Goal: Information Seeking & Learning: Find specific page/section

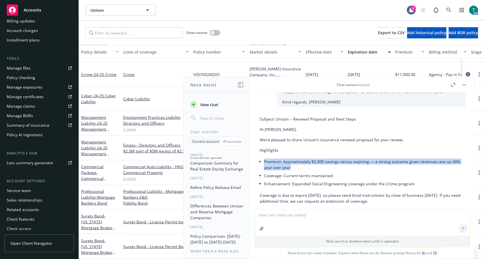
scroll to position [125, 0]
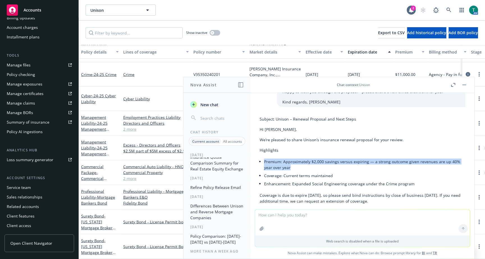
click at [35, 186] on div "Service team" at bounding box center [39, 188] width 65 height 9
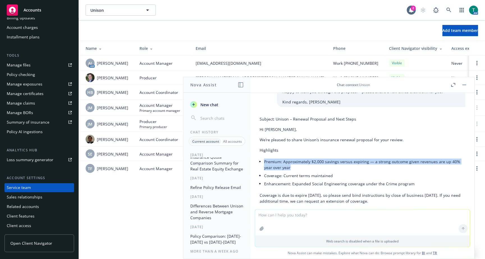
scroll to position [63, 0]
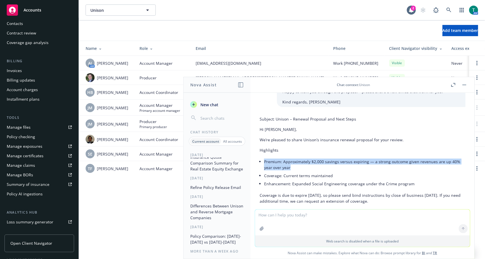
click at [35, 124] on link "Manage files" at bounding box center [39, 127] width 70 height 9
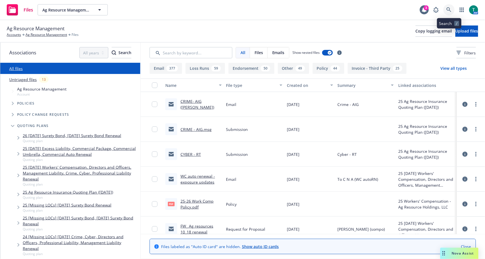
click at [449, 9] on icon at bounding box center [448, 9] width 5 height 5
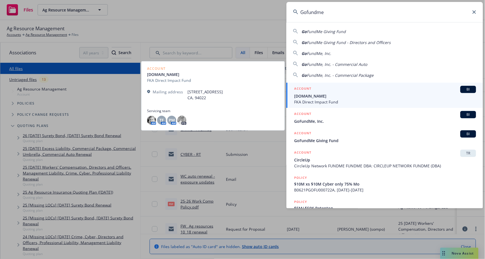
type input "Gofundme"
click at [322, 98] on span "[DOMAIN_NAME]" at bounding box center [385, 96] width 182 height 6
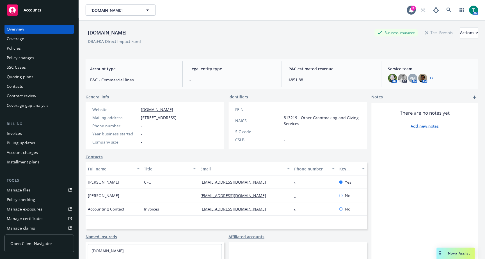
click at [454, 253] on span "Nova Assist" at bounding box center [459, 253] width 22 height 5
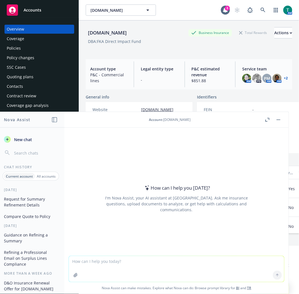
click at [120, 259] on textarea at bounding box center [176, 269] width 215 height 26
type textarea "Compare go-forward quote against expiring policy"
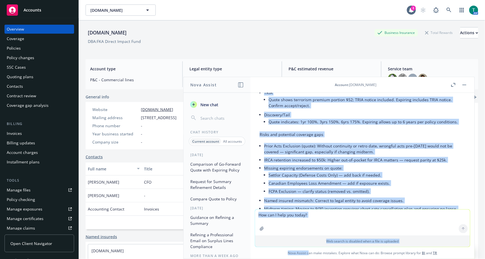
scroll to position [718, 0]
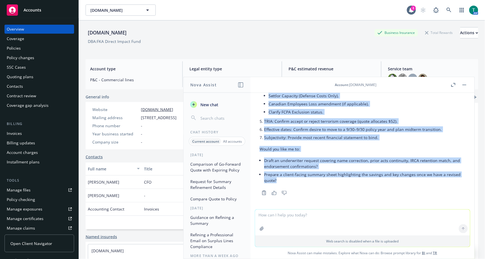
drag, startPoint x: 260, startPoint y: 102, endPoint x: 293, endPoint y: 184, distance: 88.6
copy div "Lorem ip d sita-co-adip elitseddoe te inc ut-laboree dolor ma. ali enimadmi ven…"
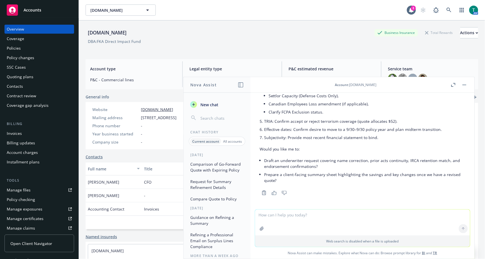
click at [303, 217] on textarea at bounding box center [362, 223] width 215 height 26
type textarea "d"
click at [448, 10] on link at bounding box center [448, 9] width 11 height 11
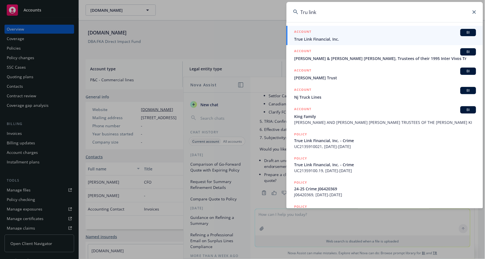
type input "Tru link"
click at [309, 36] on span "True Link Financial, Inc." at bounding box center [385, 39] width 182 height 6
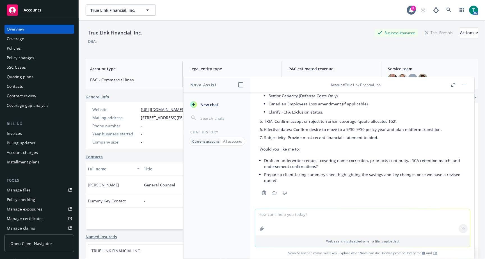
click at [465, 86] on button "button" at bounding box center [464, 85] width 7 height 7
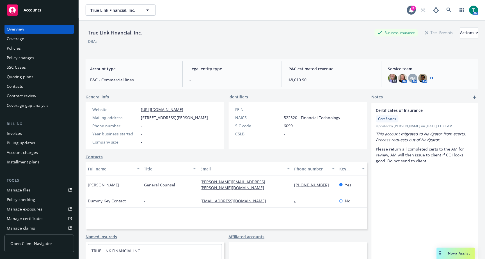
click at [38, 193] on link "Manage files" at bounding box center [39, 190] width 70 height 9
